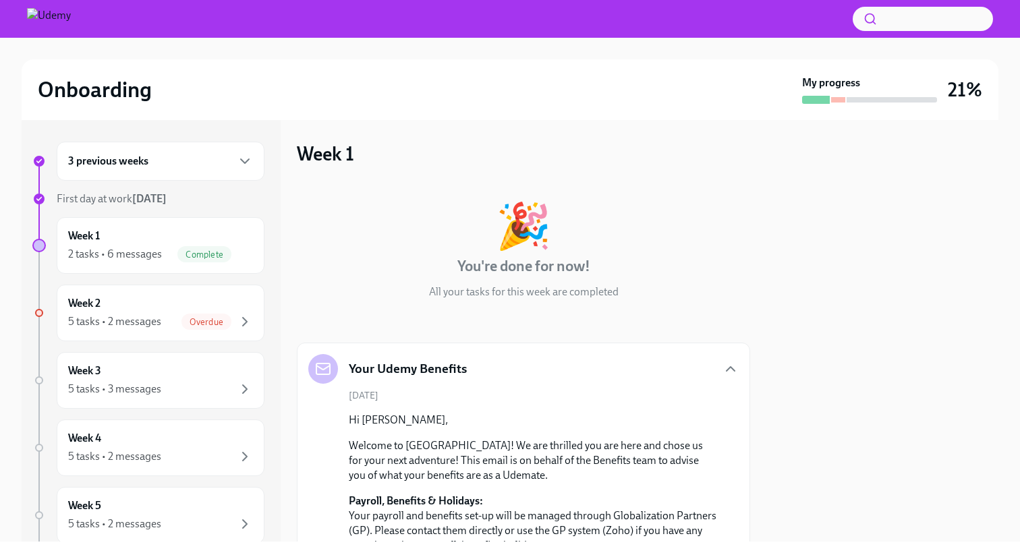
scroll to position [468, 0]
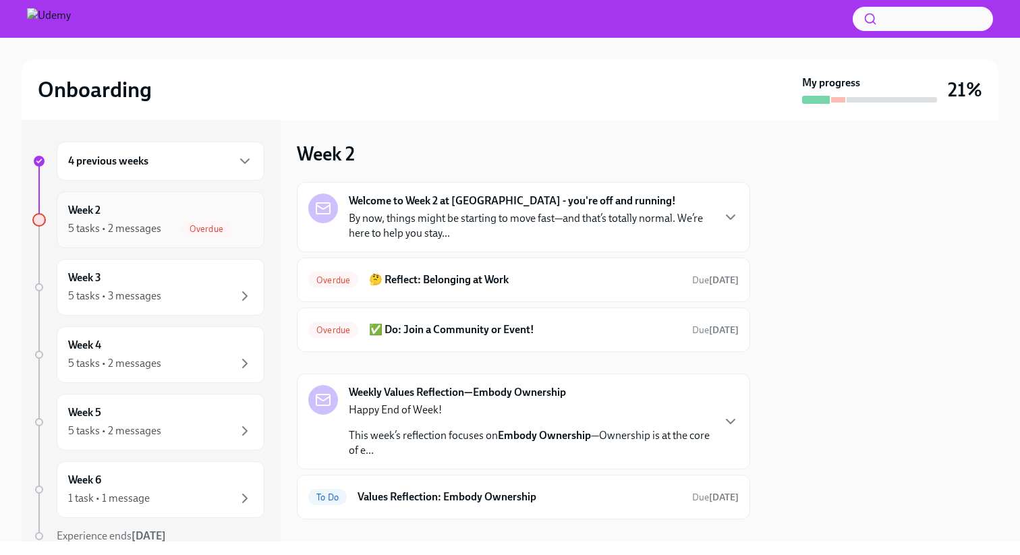
click at [123, 213] on div "Week 2 5 tasks • 2 messages Overdue" at bounding box center [160, 220] width 185 height 34
click at [425, 278] on h6 "🤔 Reflect: Belonging at Work" at bounding box center [525, 280] width 312 height 15
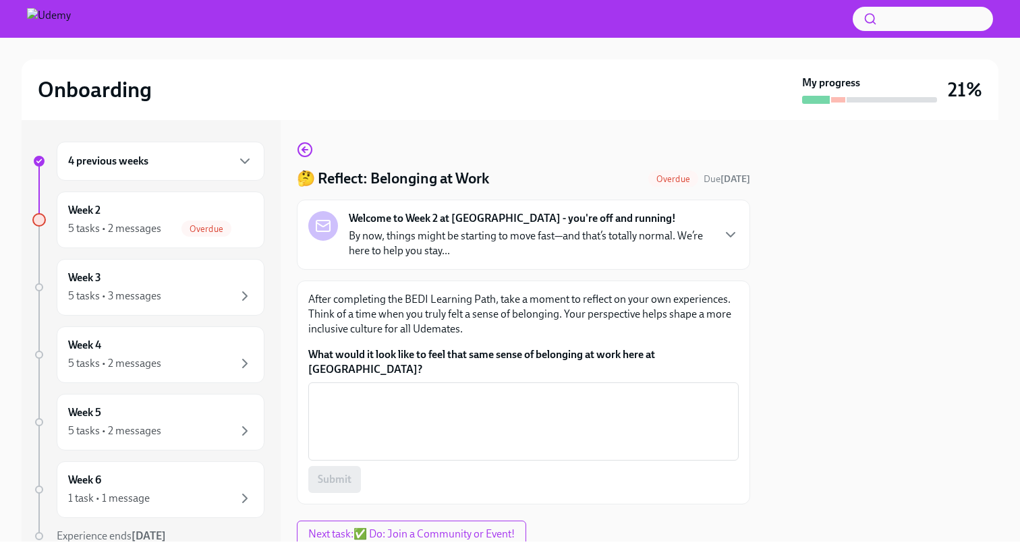
click at [498, 242] on p "By now, things might be starting to move fast—and that’s totally normal. We’re …" at bounding box center [530, 244] width 363 height 30
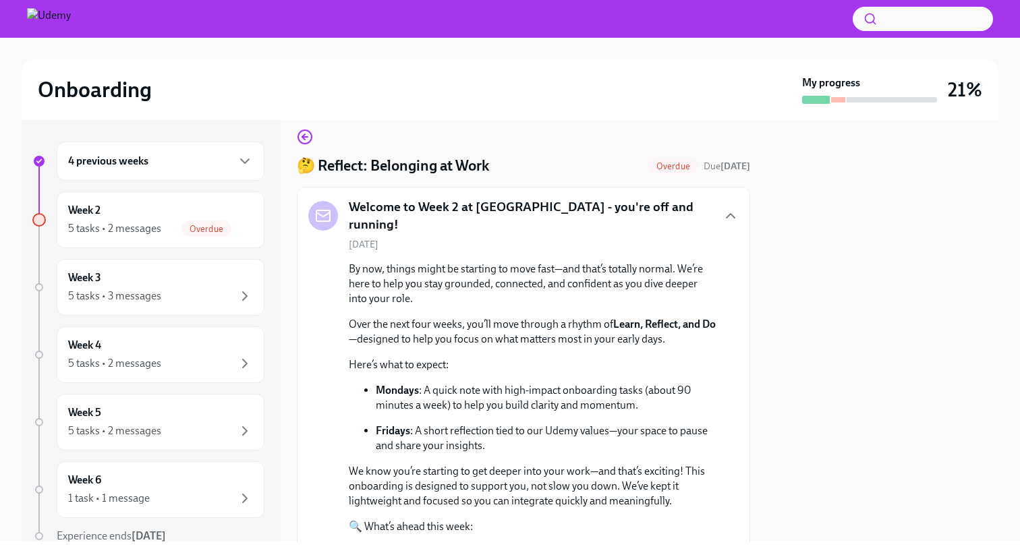
scroll to position [5, 0]
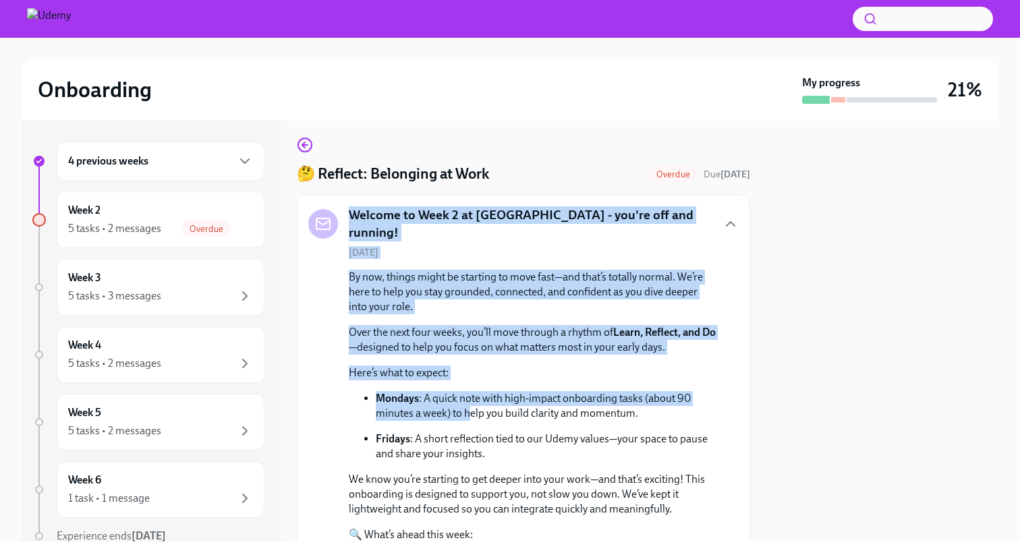
drag, startPoint x: 349, startPoint y: 219, endPoint x: 469, endPoint y: 404, distance: 220.5
click at [469, 404] on div "Welcome to Week 2 at Udemy - you're off and running! August 5th By now, things …" at bounding box center [523, 421] width 431 height 428
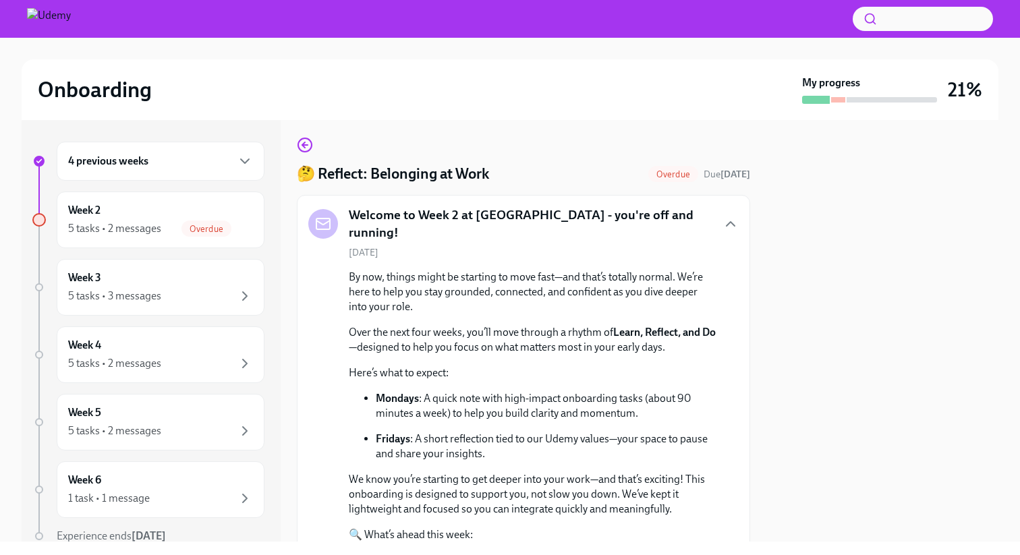
click at [431, 319] on div "By now, things might be starting to move fast—and that’s totally normal. We’re …" at bounding box center [533, 447] width 369 height 354
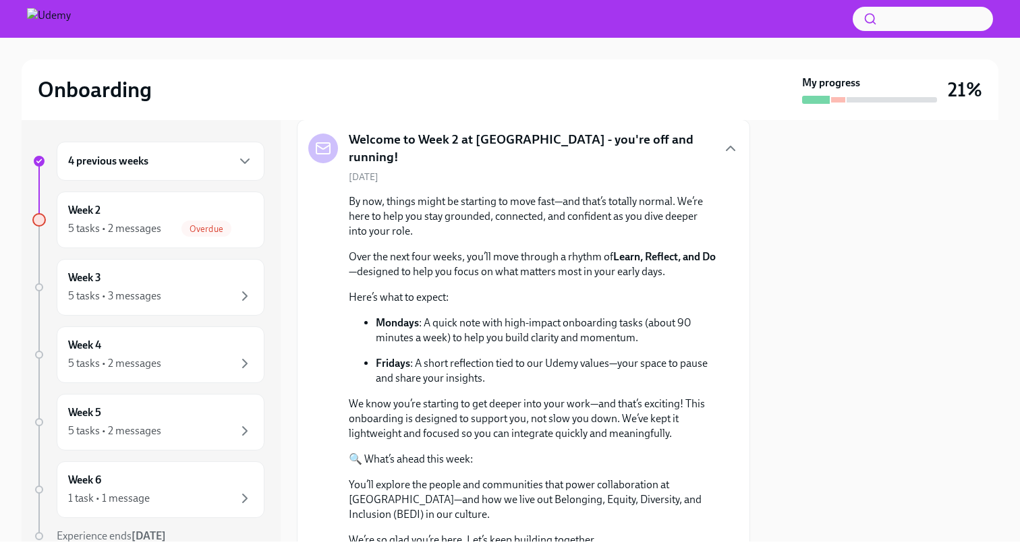
scroll to position [82, 0]
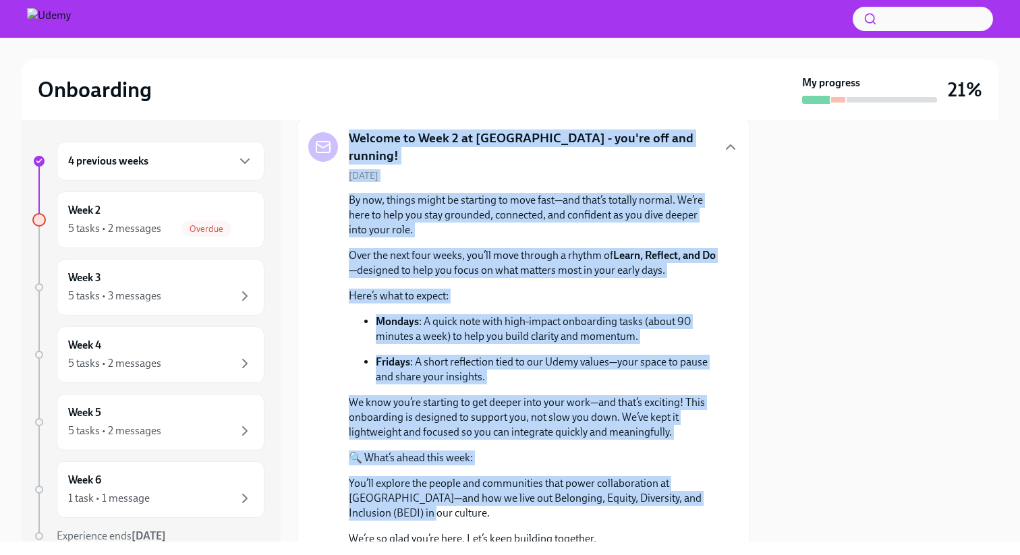
drag, startPoint x: 350, startPoint y: 144, endPoint x: 467, endPoint y: 514, distance: 387.2
click at [467, 514] on div "Welcome to Week 2 at Udemy - you're off and running! August 5th By now, things …" at bounding box center [523, 344] width 431 height 428
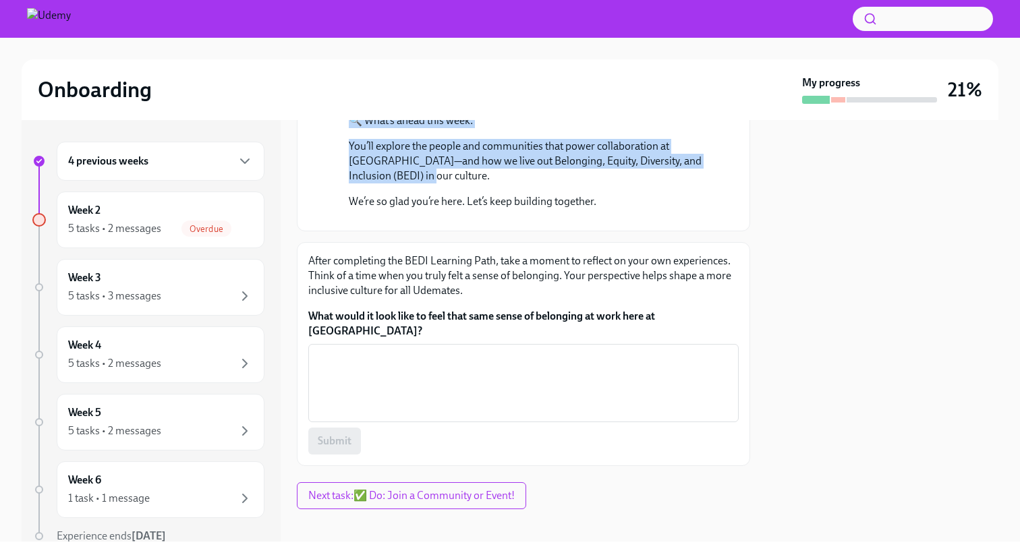
scroll to position [422, 0]
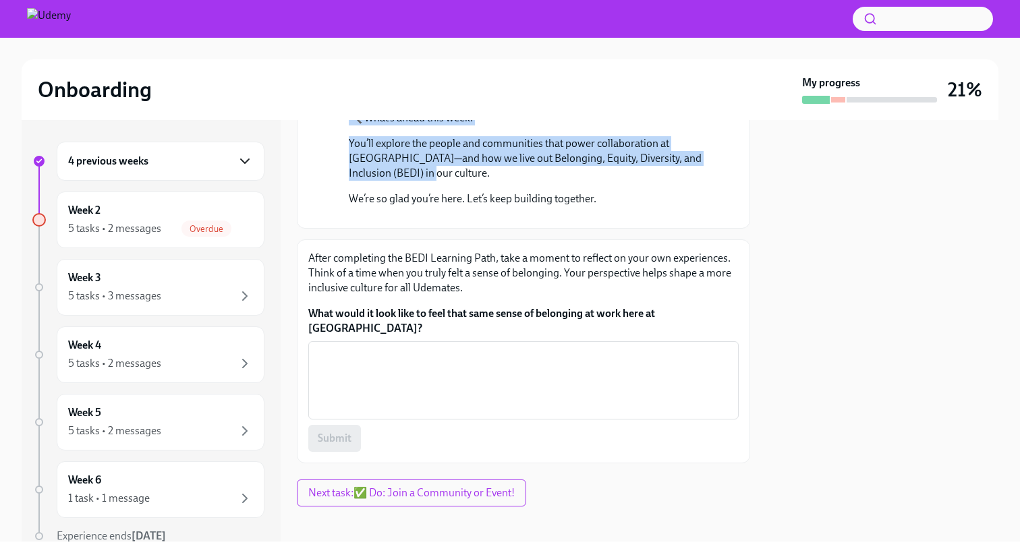
click at [244, 162] on icon "button" at bounding box center [245, 161] width 8 height 4
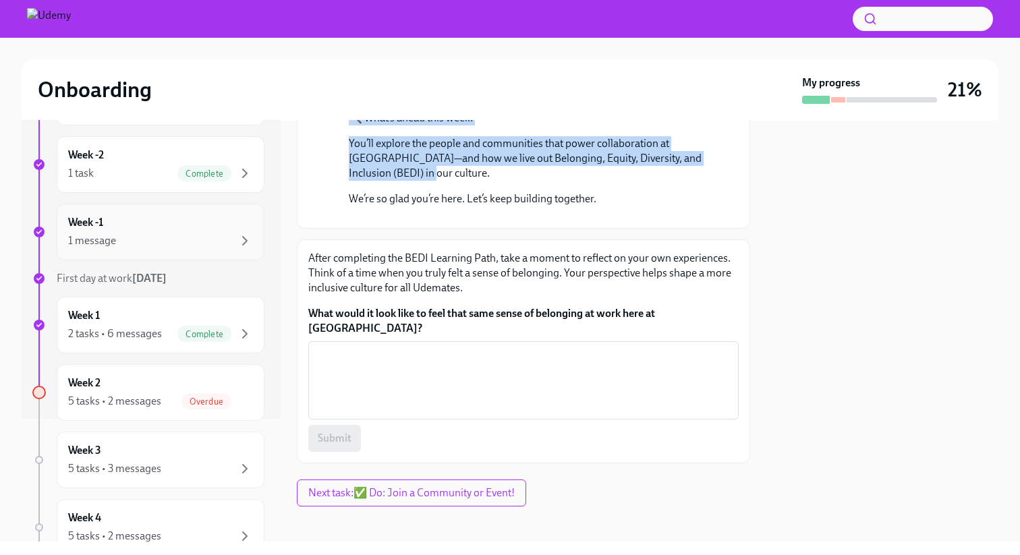
scroll to position [310, 0]
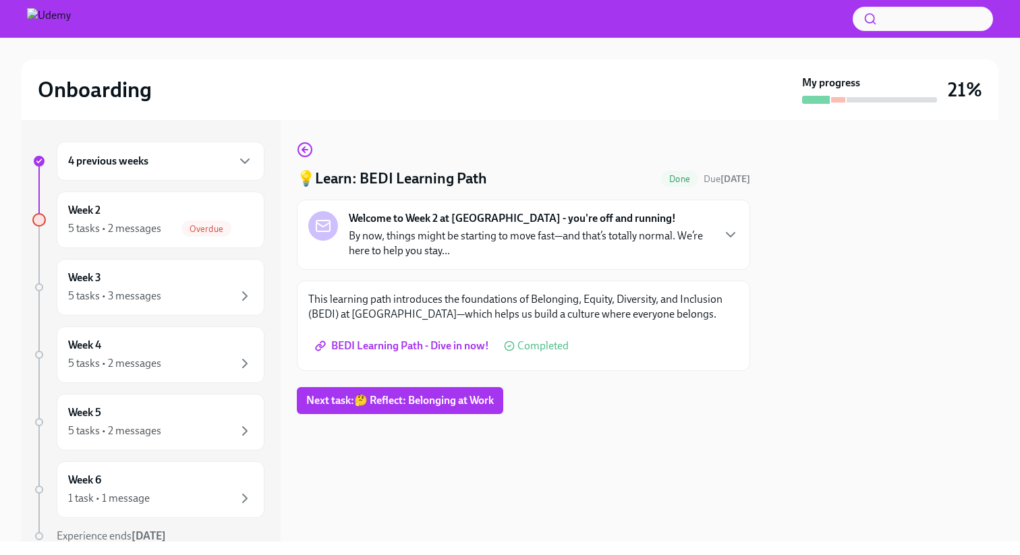
click at [418, 347] on span "BEDI Learning Path - Dive in now!" at bounding box center [403, 345] width 171 height 13
click at [433, 344] on span "BEDI Learning Path - Dive in now!" at bounding box center [403, 345] width 171 height 13
click at [433, 402] on span "Next task : 🤔 Reflect: Belonging at Work" at bounding box center [400, 400] width 188 height 13
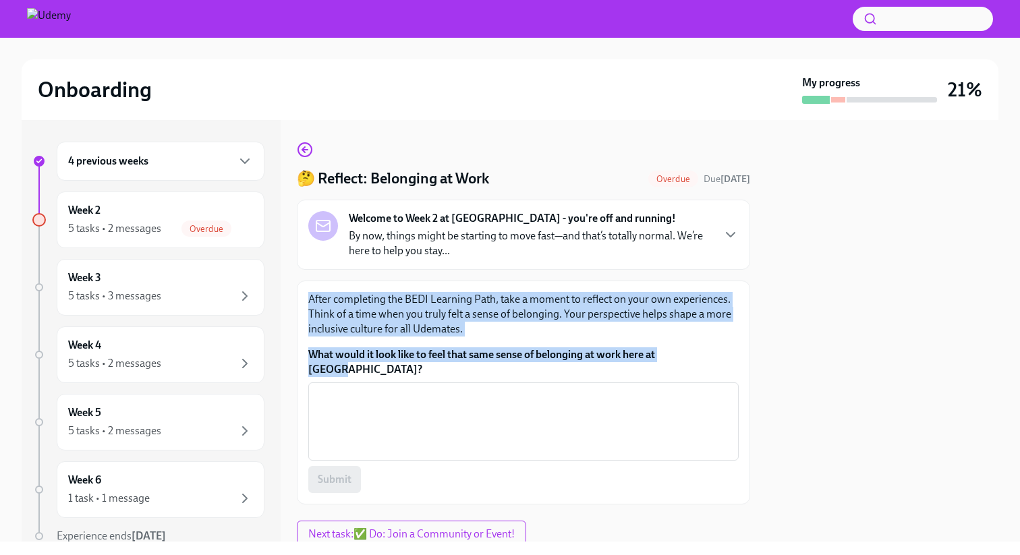
drag, startPoint x: 306, startPoint y: 298, endPoint x: 704, endPoint y: 358, distance: 402.7
click at [704, 358] on div "After completing the BEDI Learning Path, take a moment to reflect on your own e…" at bounding box center [524, 393] width 454 height 224
copy div "After completing the BEDI Learning Path, take a moment to reflect on your own e…"
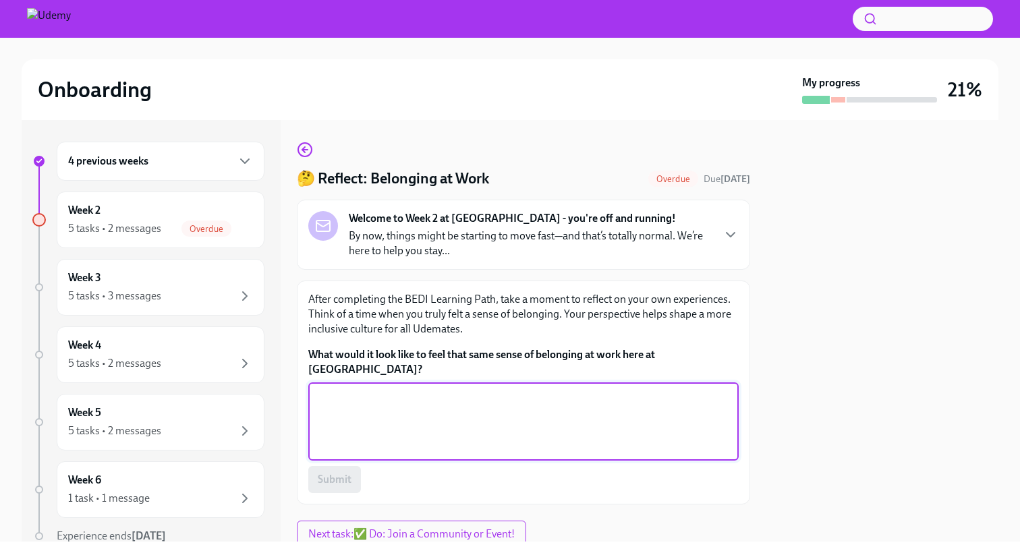
click at [414, 395] on textarea "What would it look like to feel that same sense of belonging at work here at Ud…" at bounding box center [524, 421] width 414 height 65
paste textarea "I felt a true sense of belonging when my ideas were valued and included in a te…"
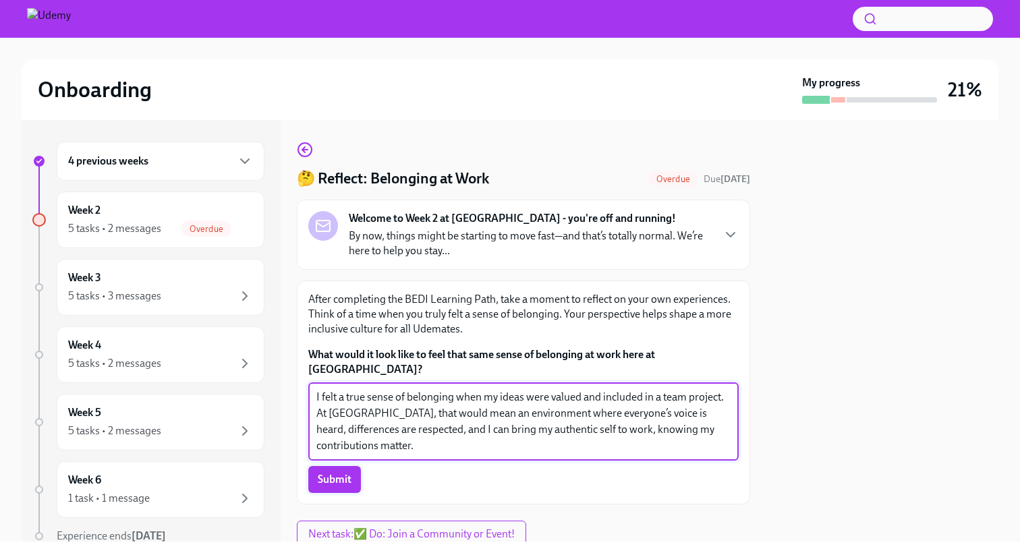
type textarea "I felt a true sense of belonging when my ideas were valued and included in a te…"
click at [344, 473] on span "Submit" at bounding box center [335, 479] width 34 height 13
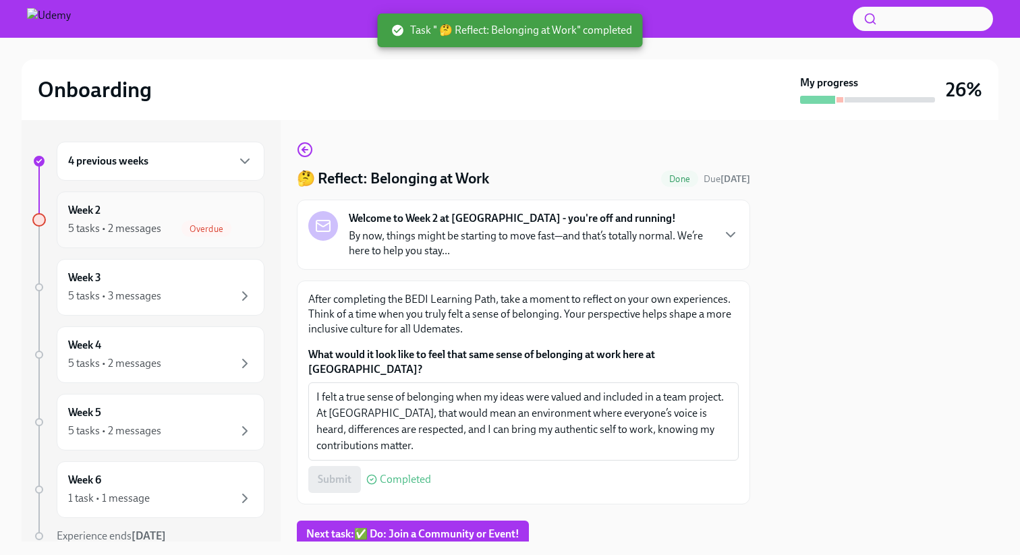
click at [159, 218] on div "Week 2 5 tasks • 2 messages Overdue" at bounding box center [160, 220] width 185 height 34
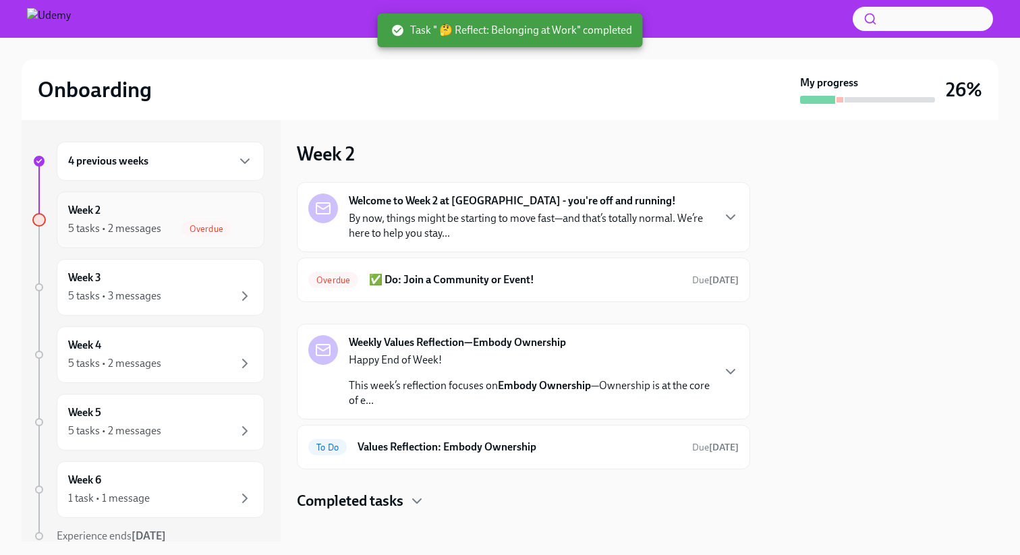
click at [137, 234] on div "5 tasks • 2 messages" at bounding box center [114, 228] width 93 height 15
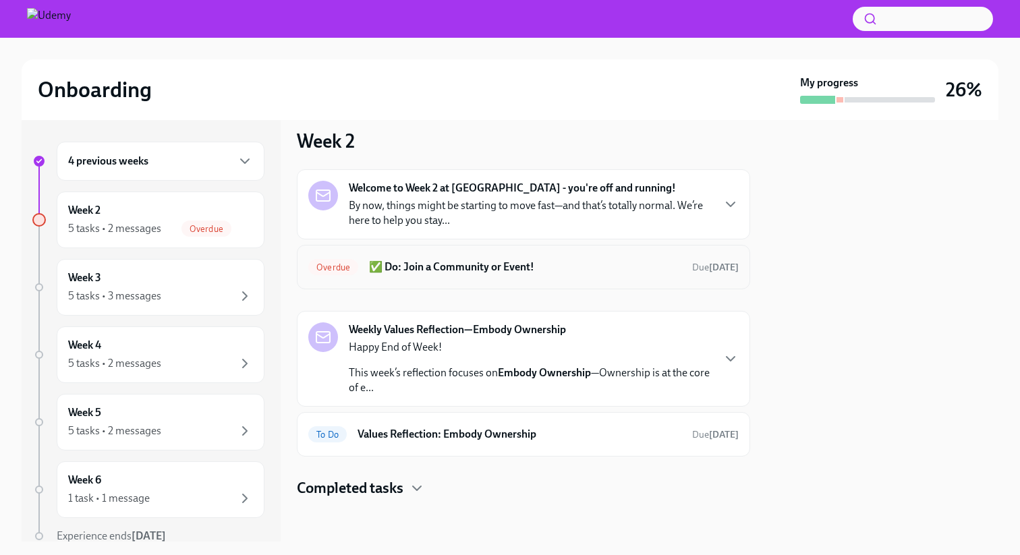
click at [477, 264] on h6 "✅ Do: Join a Community or Event!" at bounding box center [525, 267] width 312 height 15
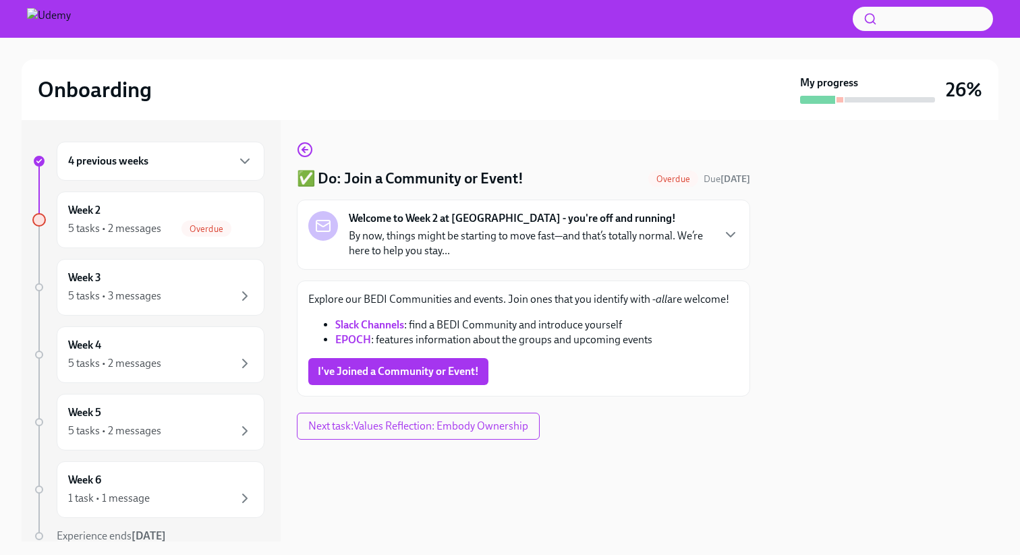
click at [430, 228] on div "Welcome to Week 2 at Udemy - you're off and running! By now, things might be st…" at bounding box center [530, 234] width 363 height 47
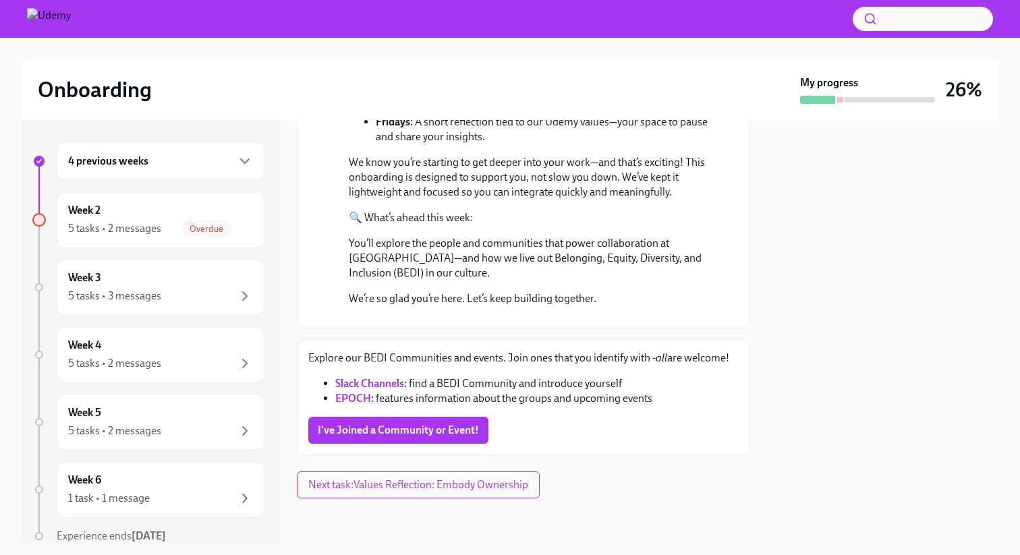
scroll to position [464, 0]
click at [398, 433] on span "I've Joined a Community or Event!" at bounding box center [398, 430] width 161 height 13
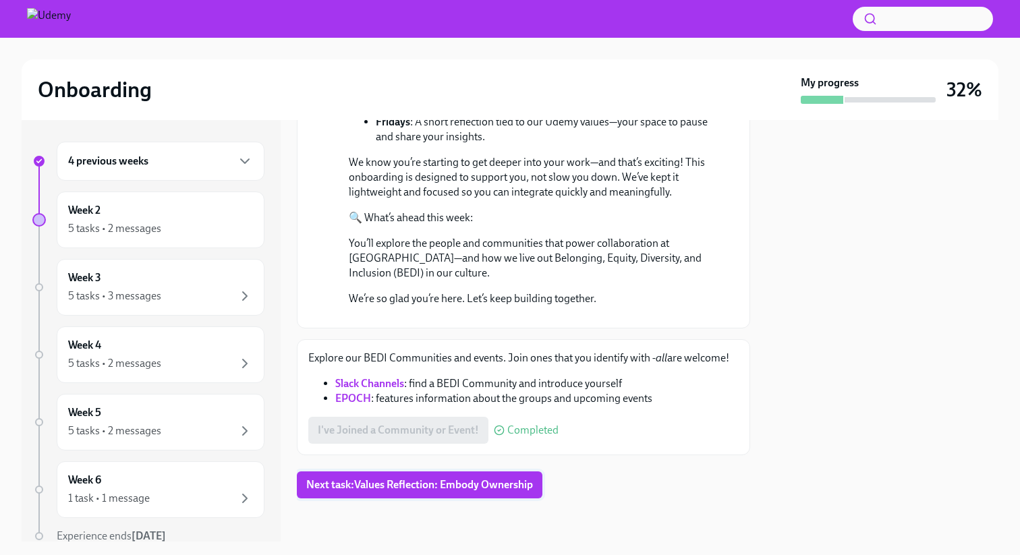
click at [387, 491] on span "Next task : Values Reflection: Embody Ownership" at bounding box center [419, 485] width 227 height 13
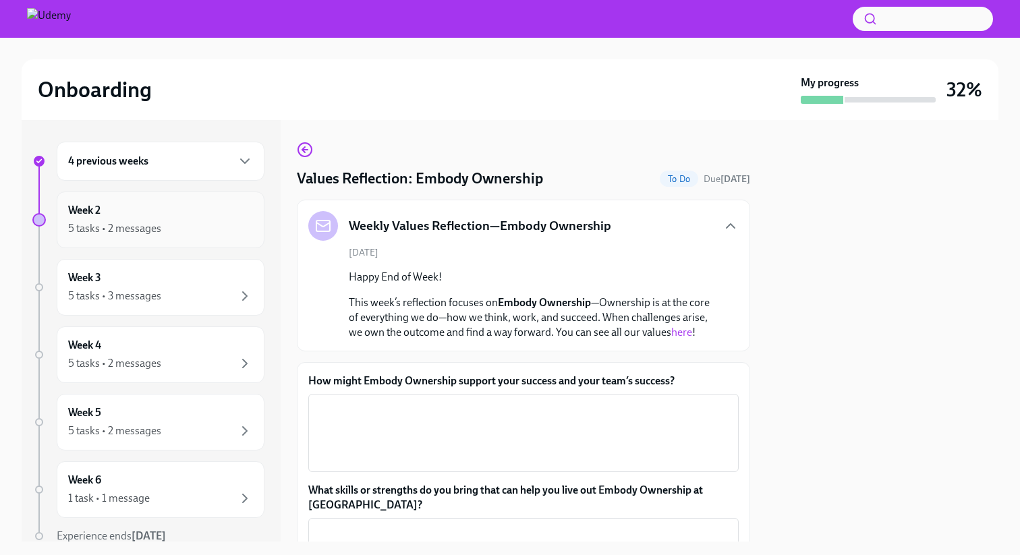
click at [119, 205] on div "Week 2 5 tasks • 2 messages" at bounding box center [160, 220] width 185 height 34
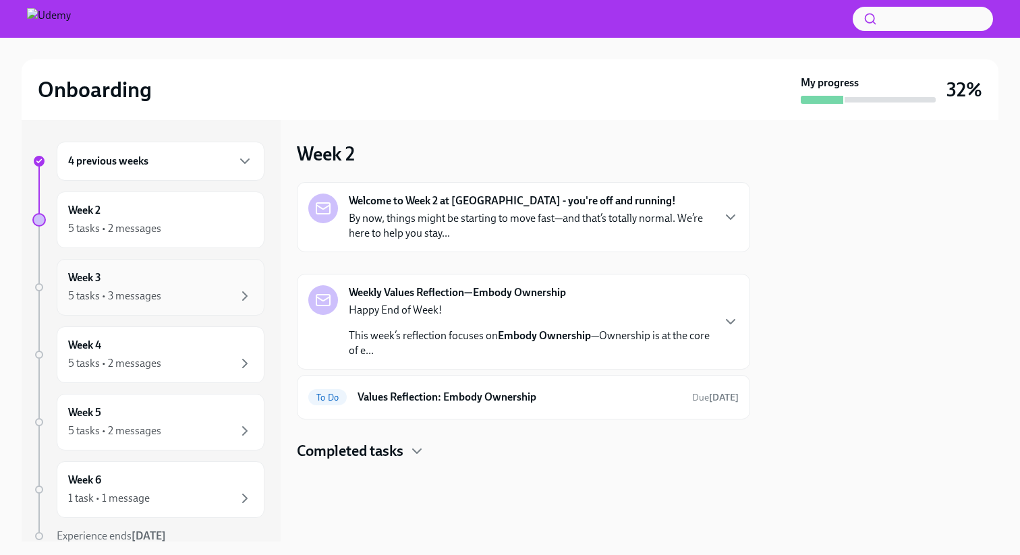
click at [124, 268] on div "Week 3 5 tasks • 3 messages" at bounding box center [161, 287] width 208 height 57
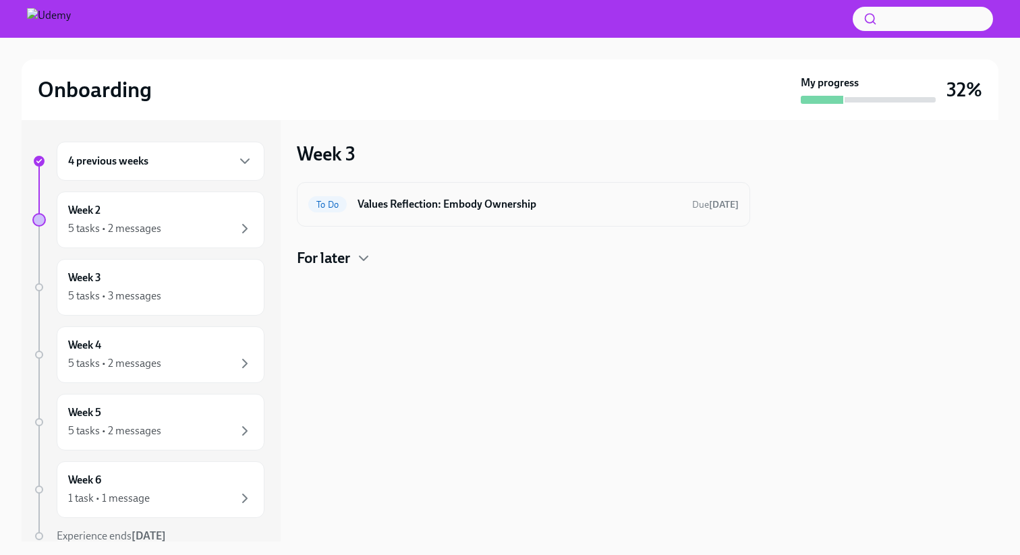
click at [419, 204] on h6 "Values Reflection: Embody Ownership" at bounding box center [520, 204] width 324 height 15
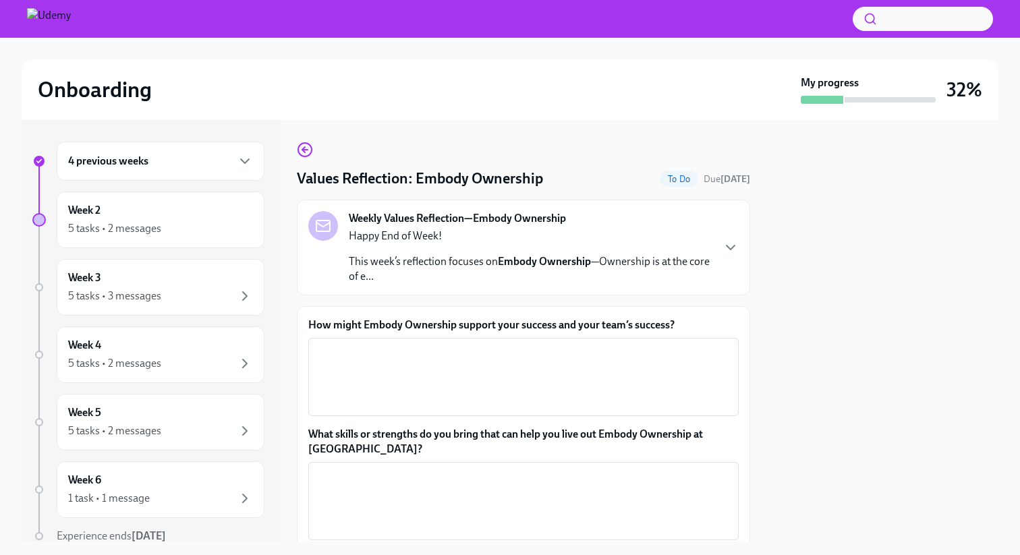
click at [479, 260] on p "This week’s reflection focuses on Embody Ownership —Ownership is at the core of…" at bounding box center [530, 269] width 363 height 30
